Goal: Communication & Community: Answer question/provide support

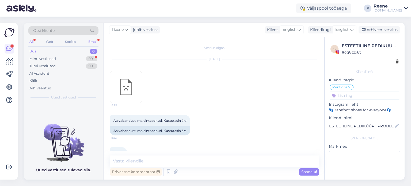
scroll to position [320, 0]
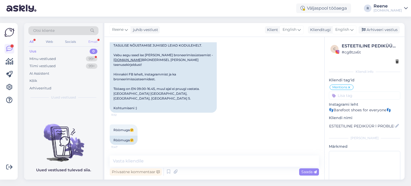
click at [90, 41] on div "Email" at bounding box center [92, 41] width 11 height 7
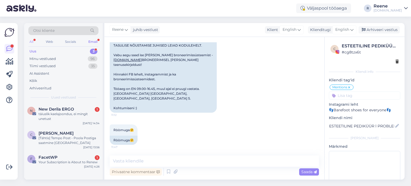
click at [30, 41] on div "All" at bounding box center [31, 41] width 6 height 7
click at [68, 113] on div "täiuslik kaelajoondus, ei mingit unetust" at bounding box center [69, 117] width 61 height 10
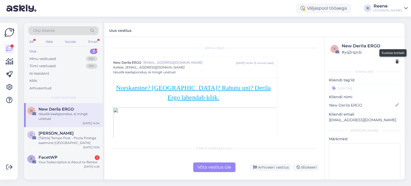
click at [395, 63] on icon at bounding box center [396, 62] width 3 height 4
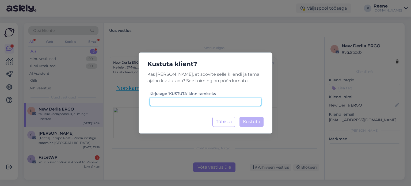
click at [195, 106] on input at bounding box center [205, 102] width 112 height 8
type input "kustuta"
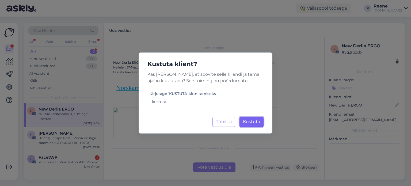
click at [257, 123] on span "Kustuta" at bounding box center [251, 121] width 17 height 5
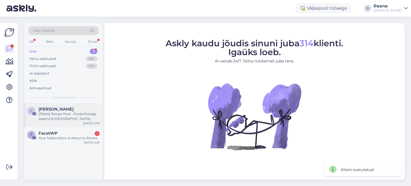
click at [53, 115] on div "[Tähtis] Tempo Post - Poola Postiga saatmine [GEOGRAPHIC_DATA]" at bounding box center [69, 117] width 61 height 10
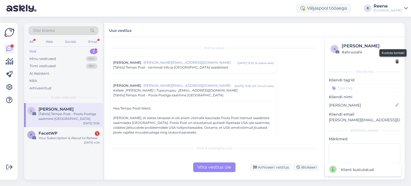
click at [395, 62] on icon at bounding box center [396, 62] width 3 height 4
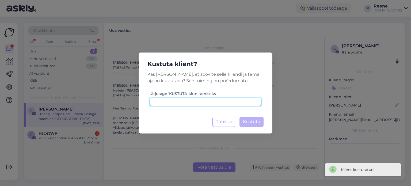
click at [219, 100] on input at bounding box center [205, 102] width 112 height 8
paste input "kustuta"
type input "kustuta"
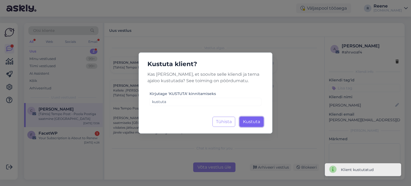
click at [248, 121] on span "Kustuta" at bounding box center [251, 121] width 17 height 5
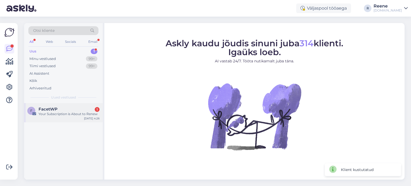
click at [65, 117] on div "F FacetWP 1 Your Subscription is About to Renew [DATE] 4:26" at bounding box center [63, 112] width 79 height 19
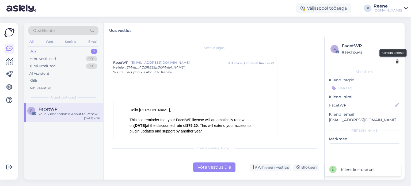
click at [395, 61] on icon at bounding box center [396, 62] width 3 height 4
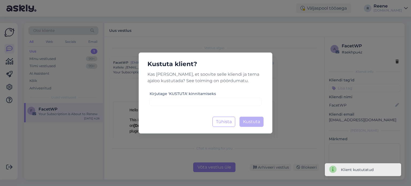
click at [182, 110] on div "Kustuta klient? Kas [PERSON_NAME], et soovite selle kliendi ja tema ajaloo kust…" at bounding box center [206, 92] width 134 height 81
click at [185, 102] on input at bounding box center [205, 102] width 112 height 8
paste input "kustuta"
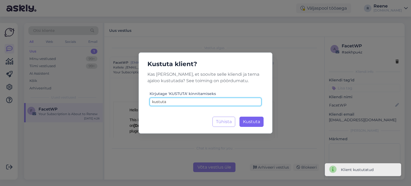
type input "kustuta"
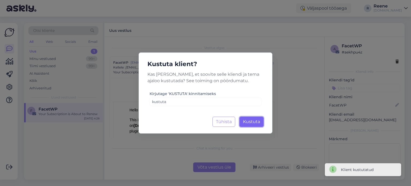
click at [262, 124] on button "Kustuta Laadimine..." at bounding box center [251, 122] width 24 height 10
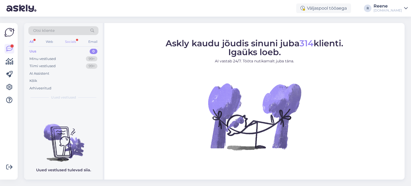
click at [67, 41] on div "Socials" at bounding box center [70, 41] width 13 height 7
click at [31, 80] on div "Kõik" at bounding box center [33, 80] width 8 height 5
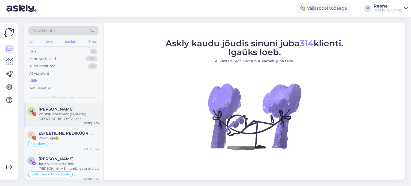
click at [66, 116] on div "We ship worldwide (excluding [GEOGRAPHIC_DATA] and [GEOGRAPHIC_DATA]). The ship…" at bounding box center [69, 117] width 61 height 10
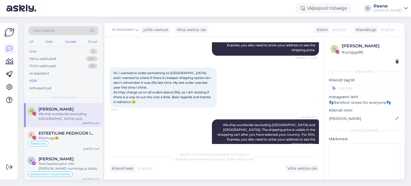
scroll to position [109, 0]
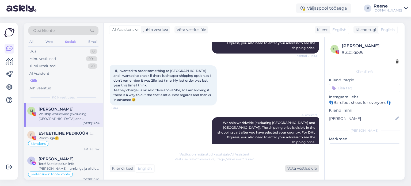
click at [298, 168] on div "Võta vestlus üle" at bounding box center [302, 168] width 34 height 7
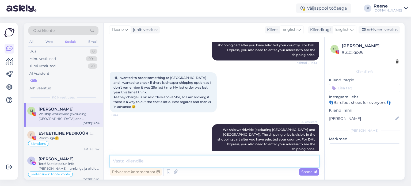
click at [286, 159] on textarea at bounding box center [214, 160] width 209 height 11
type textarea "Hello. Let me check"
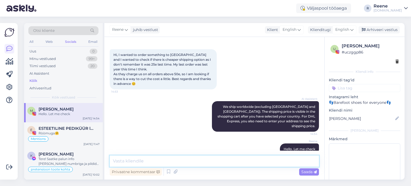
click at [166, 161] on textarea at bounding box center [214, 160] width 209 height 11
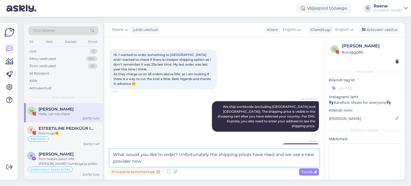
type textarea "What would you like to order? Unfortunately the shipping prices have rised and …"
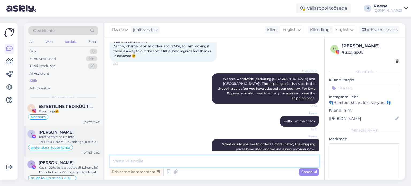
scroll to position [0, 0]
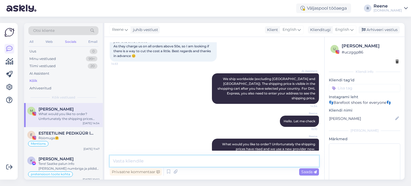
click at [127, 164] on textarea at bounding box center [214, 160] width 209 height 11
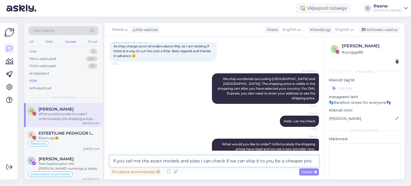
type textarea "If you tell me the exact models and sizes I can check if we can ship it to you …"
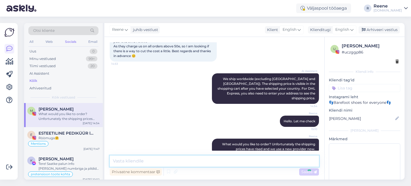
scroll to position [181, 0]
